Goal: Information Seeking & Learning: Learn about a topic

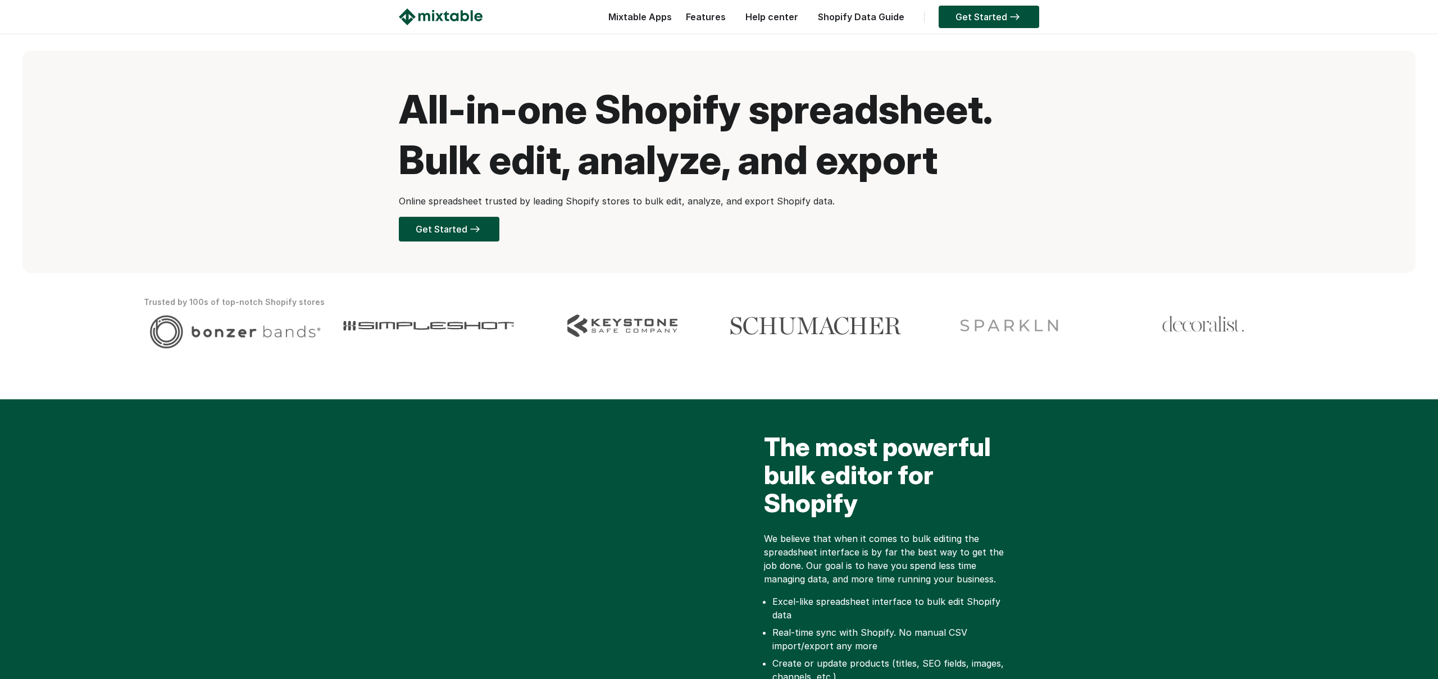
click at [1057, 145] on div "All-in-one Shopify spreadsheet. Bulk edit, analyze, and export Online spreadshe…" at bounding box center [718, 162] width 1393 height 222
click at [789, 19] on link "Help center" at bounding box center [772, 16] width 64 height 11
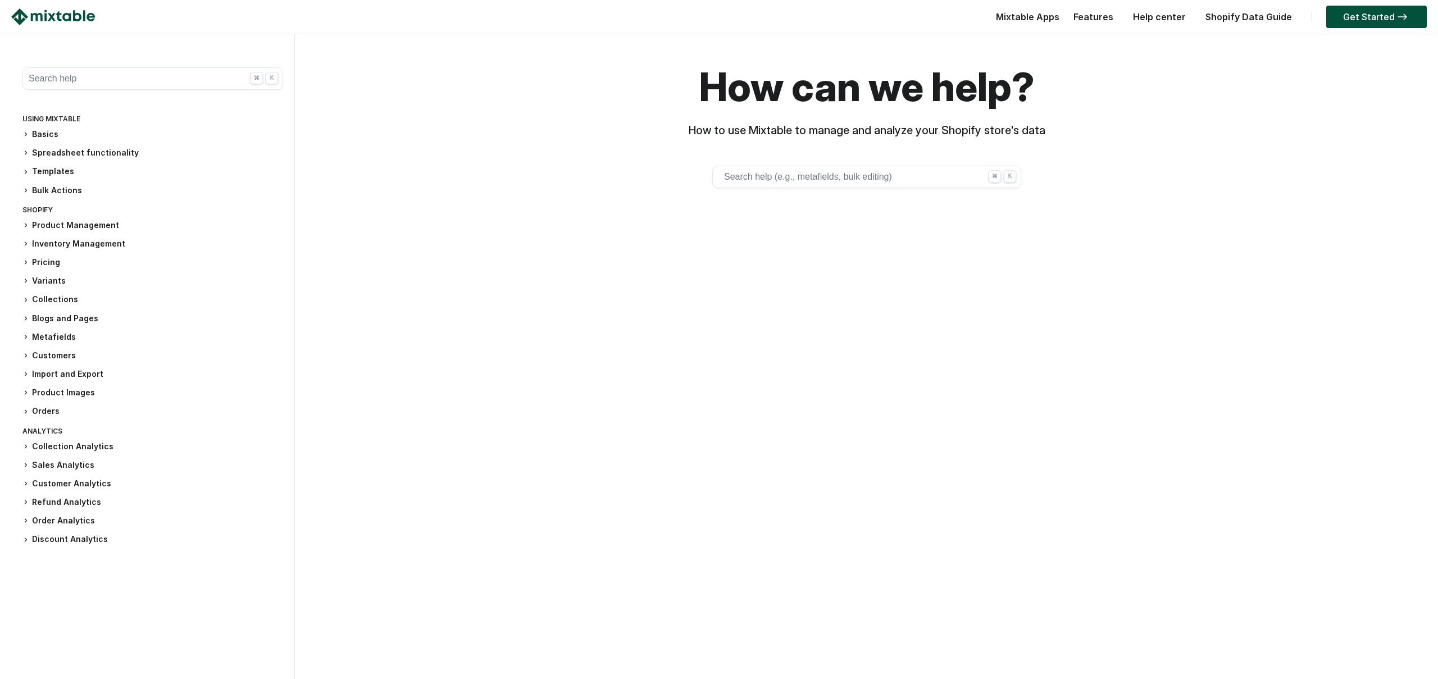
click at [1247, 304] on div "How can we help? How to use Mixtable to manage and analyze your Shopify store's…" at bounding box center [866, 281] width 1132 height 494
click at [1254, 138] on div "How can we help? How to use Mixtable to manage and analyze your Shopify store's…" at bounding box center [866, 111] width 1132 height 154
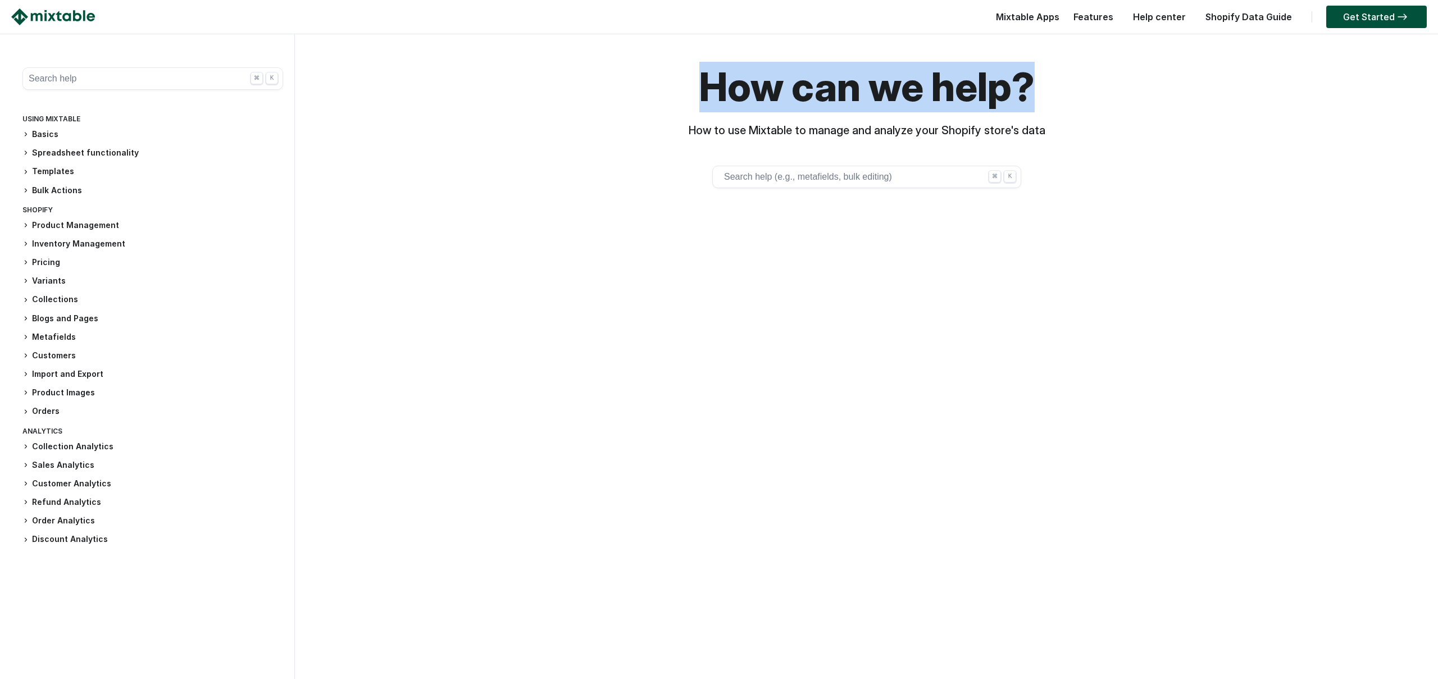
drag, startPoint x: 702, startPoint y: 84, endPoint x: 1065, endPoint y: 91, distance: 362.9
click at [1050, 88] on h1 "How can we help?" at bounding box center [866, 87] width 1132 height 51
click at [1123, 89] on h1 "How can we help?" at bounding box center [866, 87] width 1132 height 51
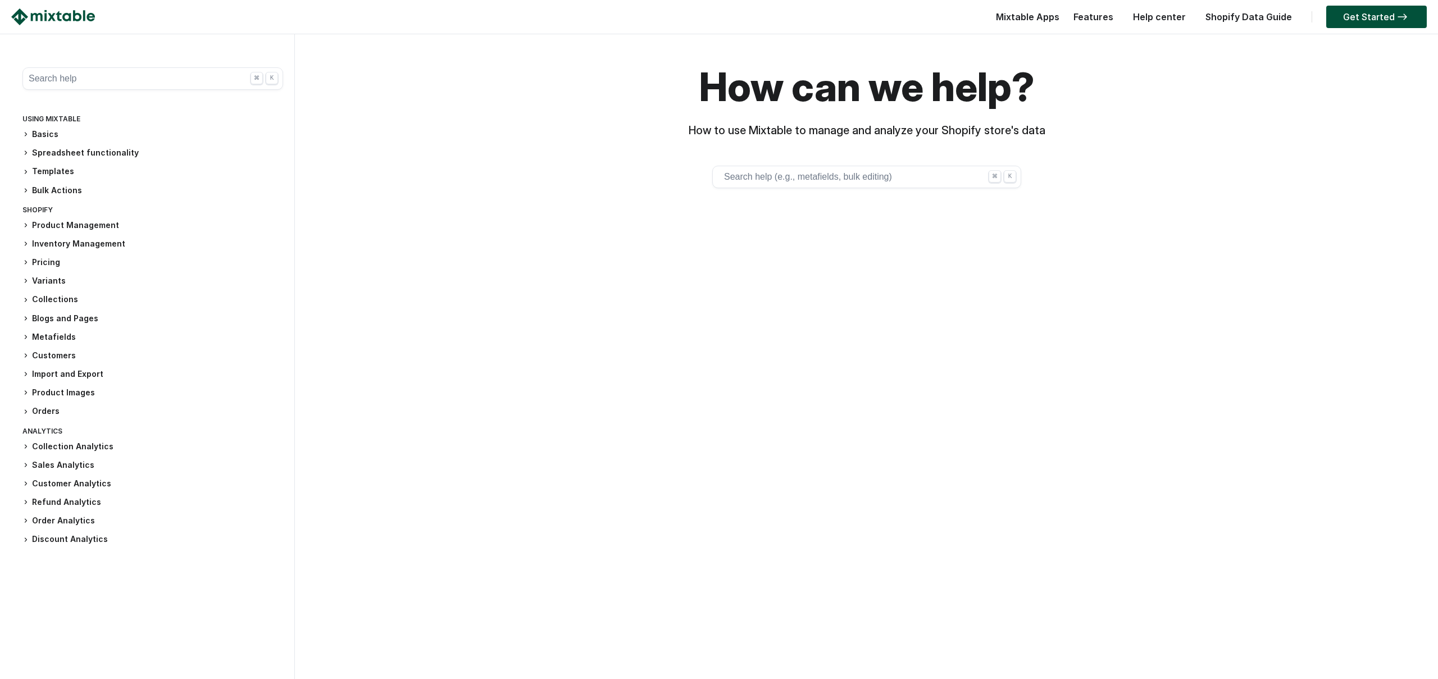
click at [1309, 168] on div "How can we help? How to use Mixtable to manage and analyze your Shopify store's…" at bounding box center [866, 111] width 1132 height 154
click at [1171, 15] on link "Help center" at bounding box center [1159, 16] width 64 height 11
click at [1000, 350] on div "How can we help? How to use Mixtable to manage and analyze your Shopify store's…" at bounding box center [866, 280] width 1132 height 494
drag, startPoint x: 837, startPoint y: 174, endPoint x: 905, endPoint y: 207, distance: 75.9
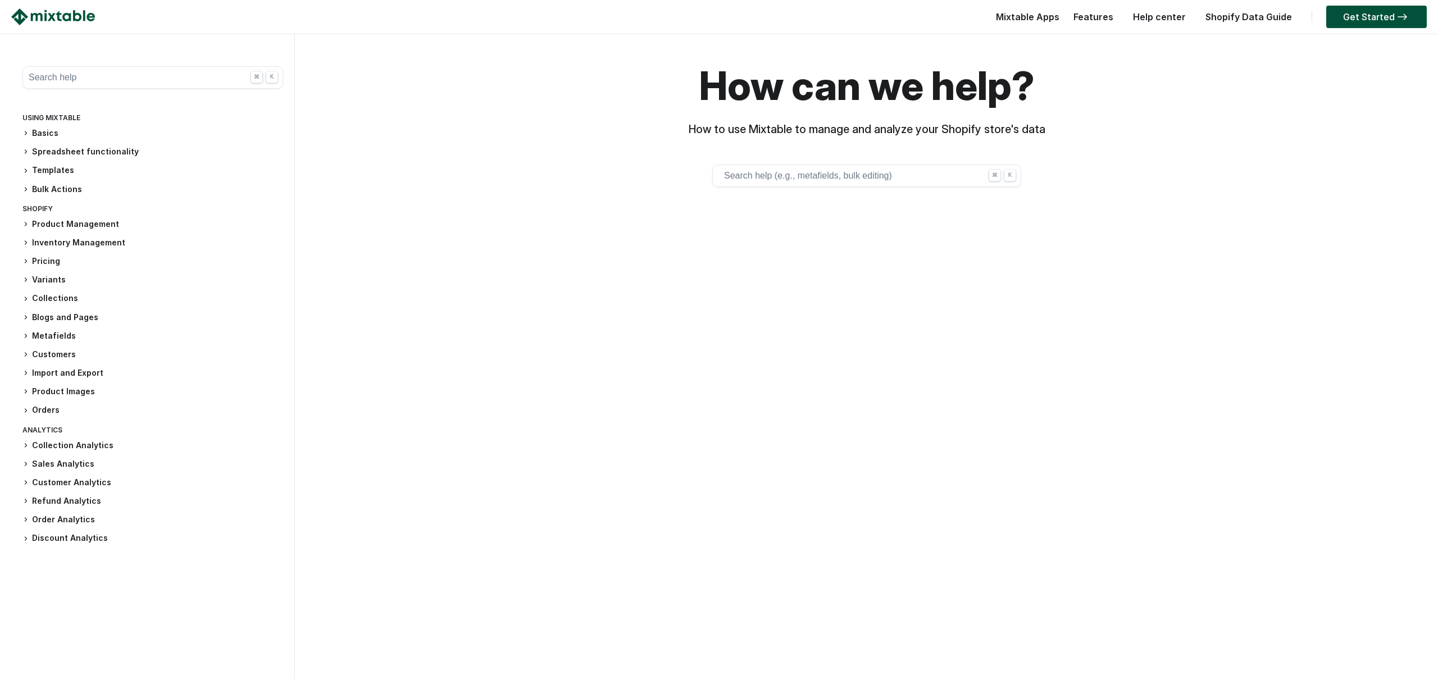
click at [837, 174] on button "Search help (e.g., metafields, bulk editing) ⌘ K" at bounding box center [866, 176] width 309 height 22
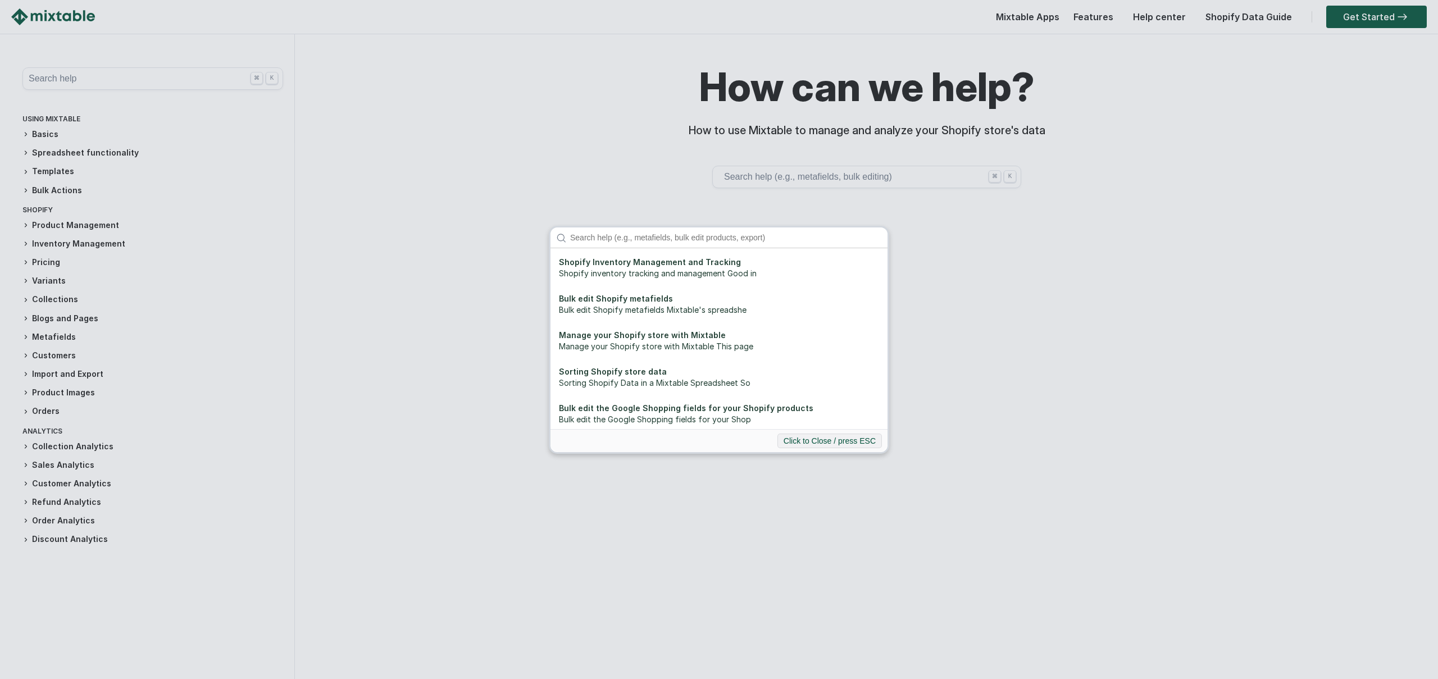
click at [978, 396] on div "Shopify Inventory Management and Tracking Shopify inventory tracking and manage…" at bounding box center [719, 339] width 1438 height 679
click at [1202, 235] on div "Shopify Inventory Management and Tracking Shopify inventory tracking and manage…" at bounding box center [719, 339] width 1438 height 679
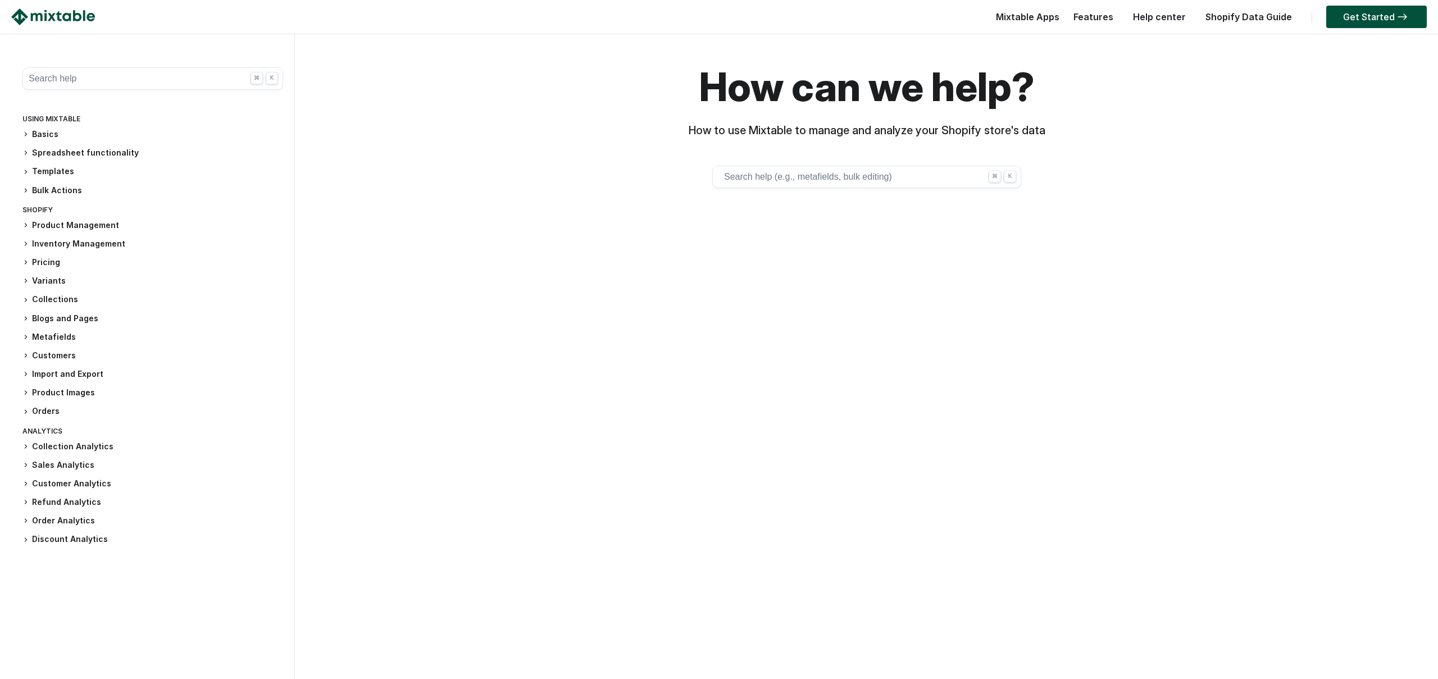
click at [29, 242] on h3 "Inventory Management" at bounding box center [152, 244] width 261 height 12
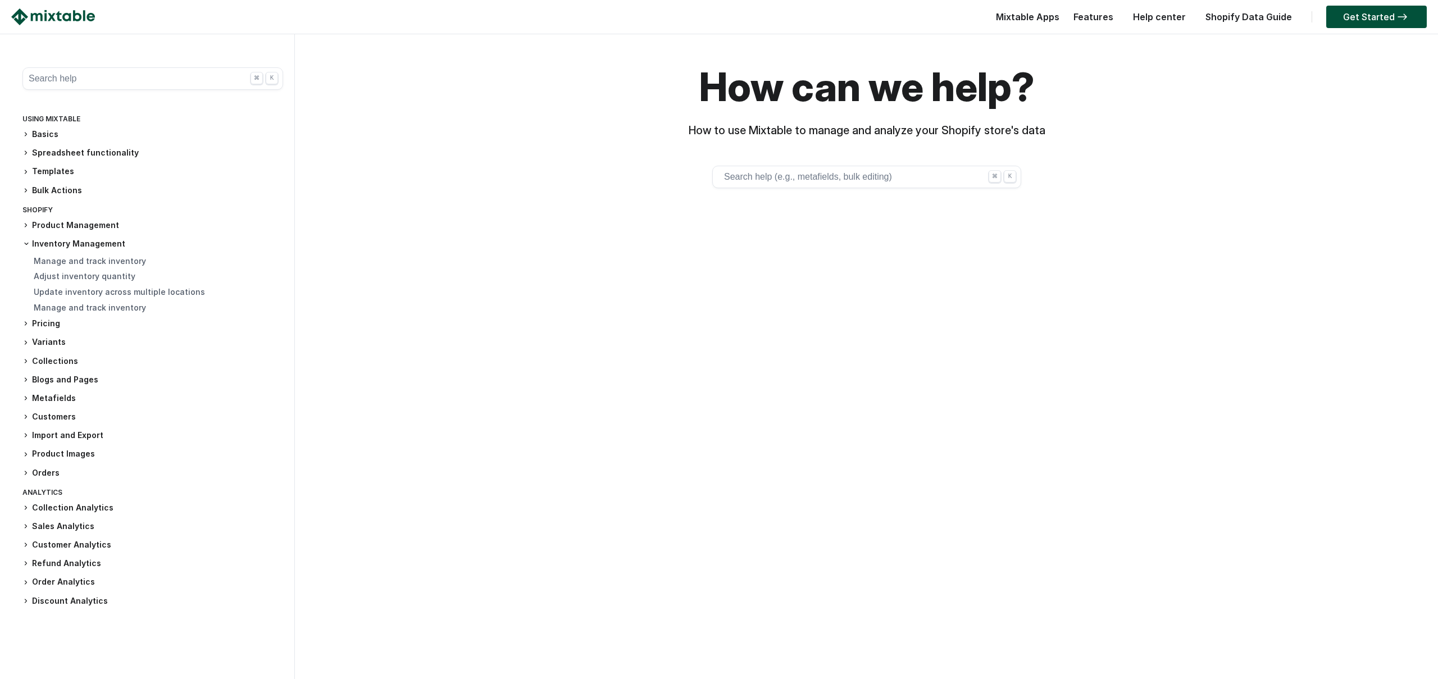
click at [1273, 130] on h3 "How to use Mixtable to manage and analyze your Shopify store's data" at bounding box center [866, 131] width 1132 height 14
click at [1152, 347] on div "How can we help? How to use Mixtable to manage and analyze your Shopify store's…" at bounding box center [866, 281] width 1132 height 494
